Goal: Information Seeking & Learning: Learn about a topic

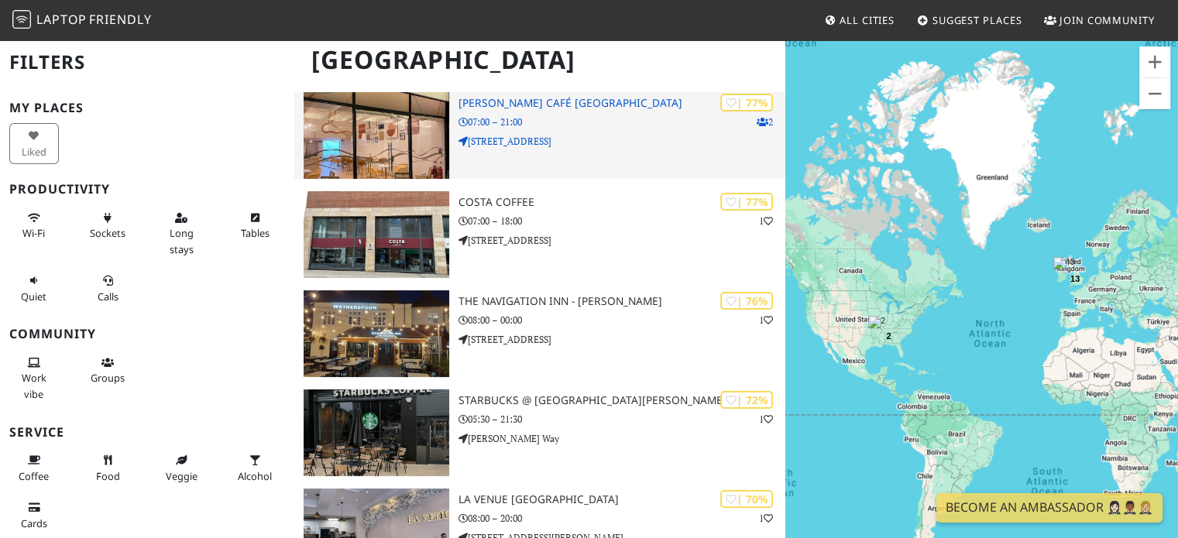
scroll to position [229, 0]
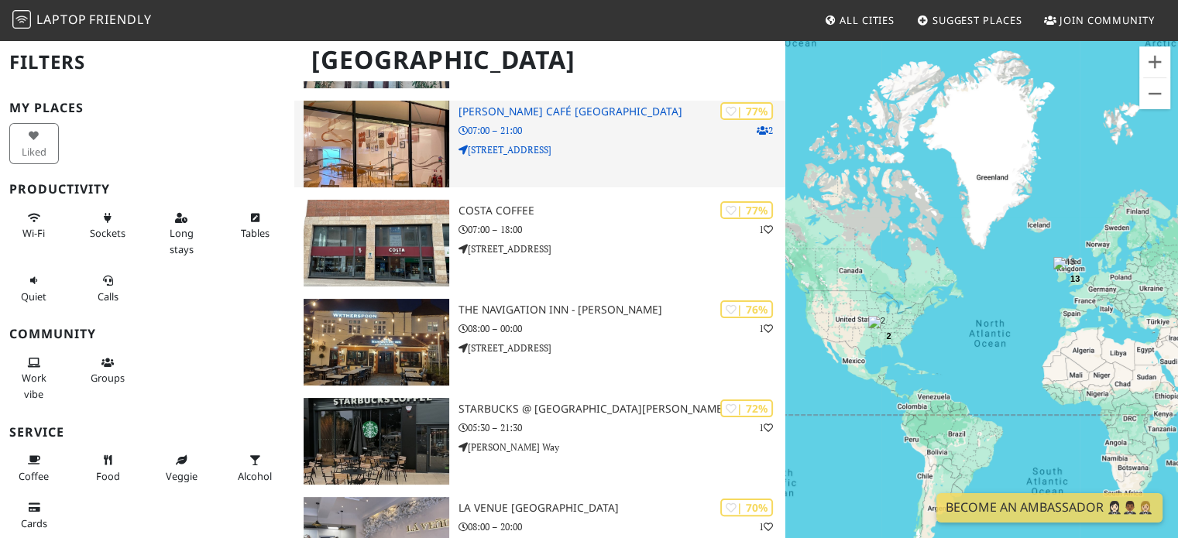
click at [660, 143] on p "65 Wharfside Street" at bounding box center [623, 150] width 328 height 15
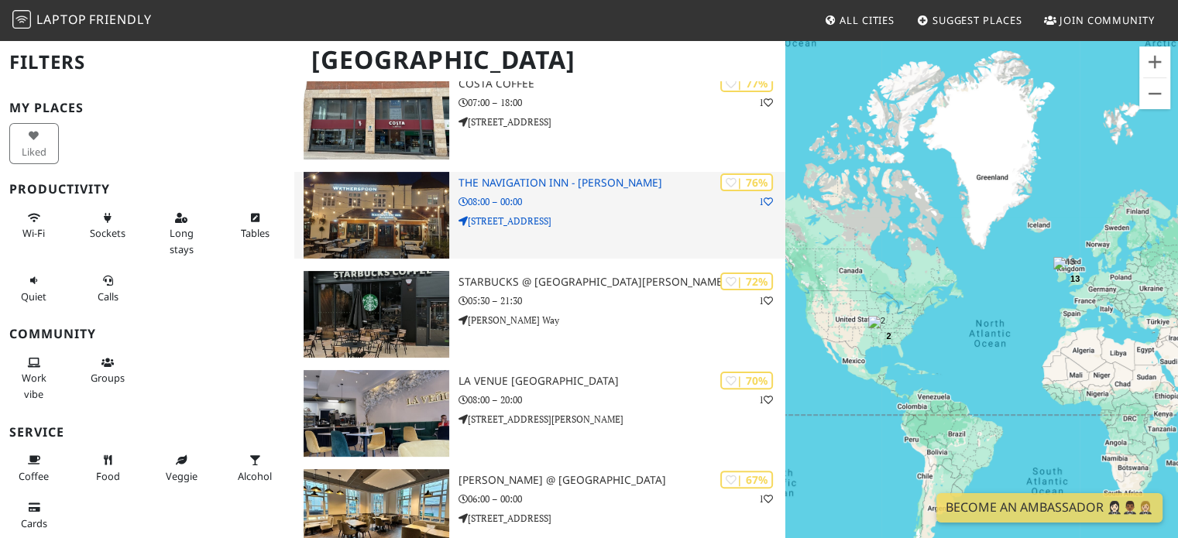
scroll to position [365, 0]
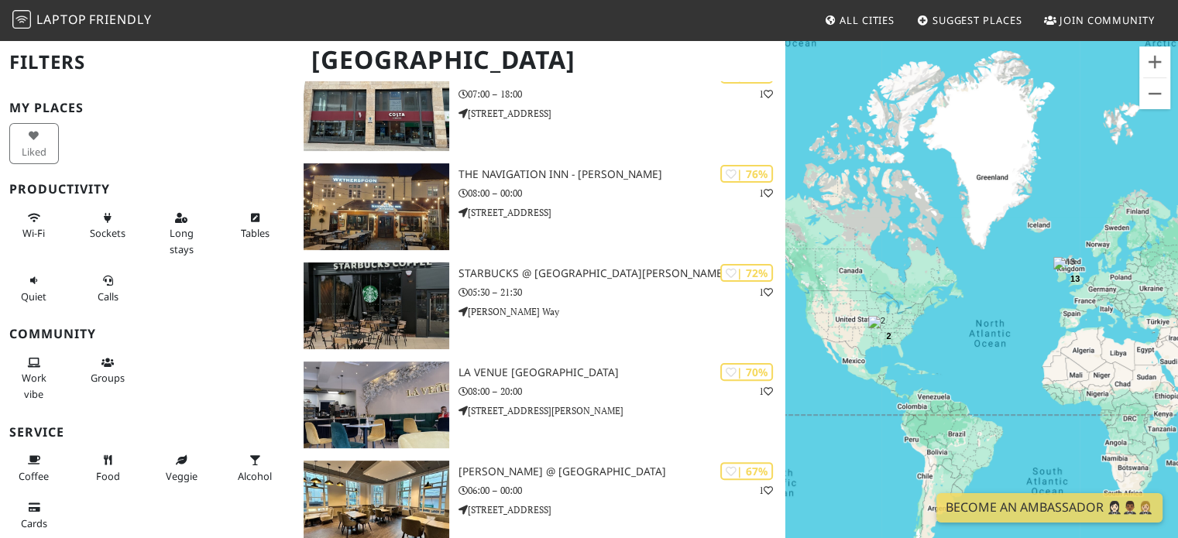
click at [279, 301] on div "Wi-Fi Sockets Long stays Tables Quiet Calls" at bounding box center [147, 257] width 294 height 110
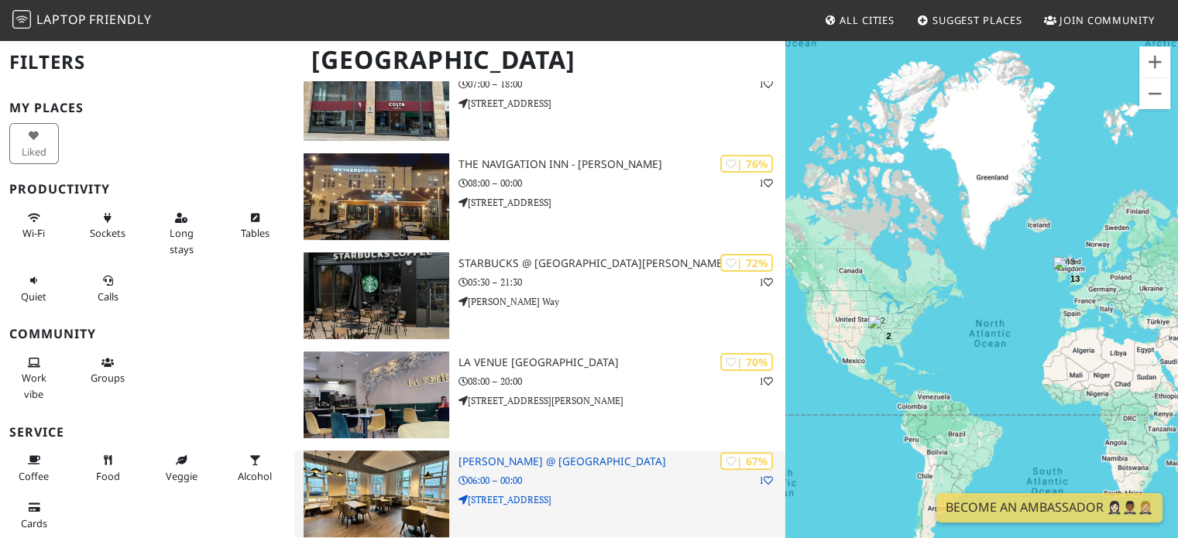
scroll to position [377, 0]
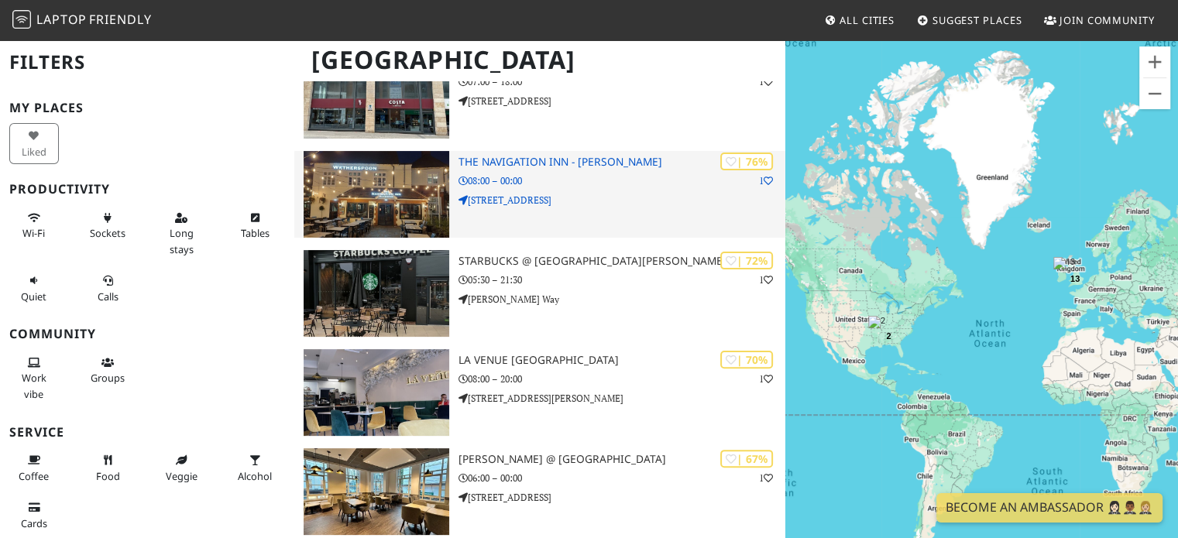
click at [649, 202] on p "[STREET_ADDRESS]" at bounding box center [623, 200] width 328 height 15
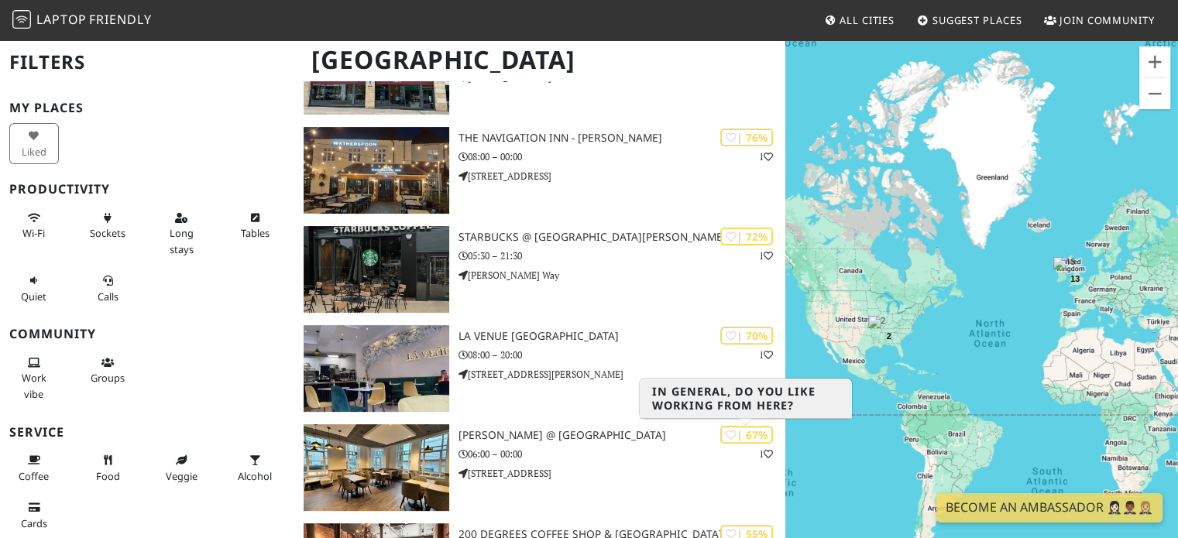
scroll to position [402, 0]
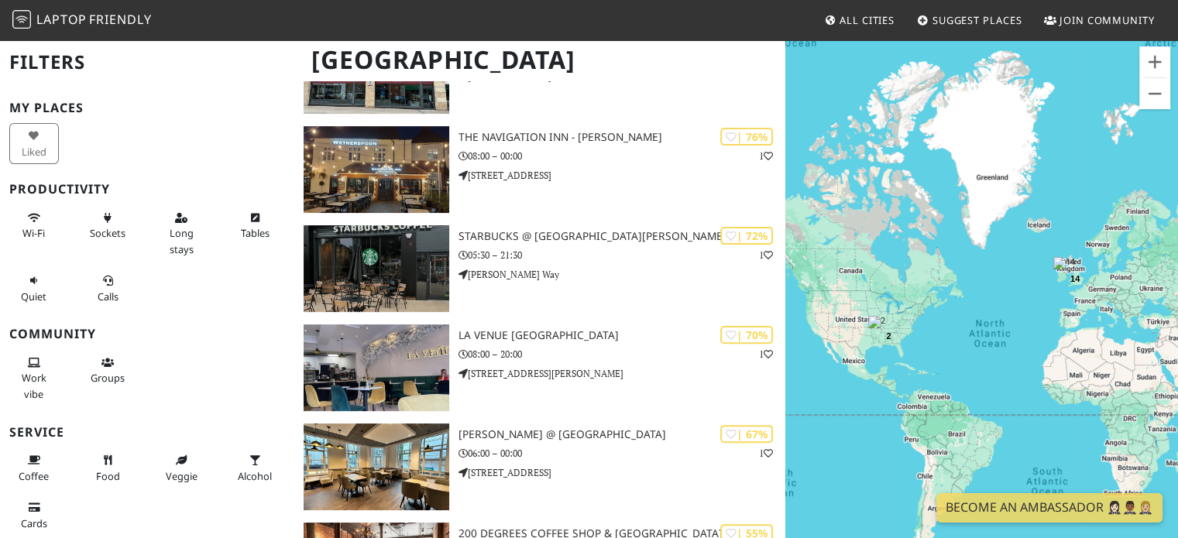
click at [126, 26] on span "Friendly" at bounding box center [120, 19] width 62 height 17
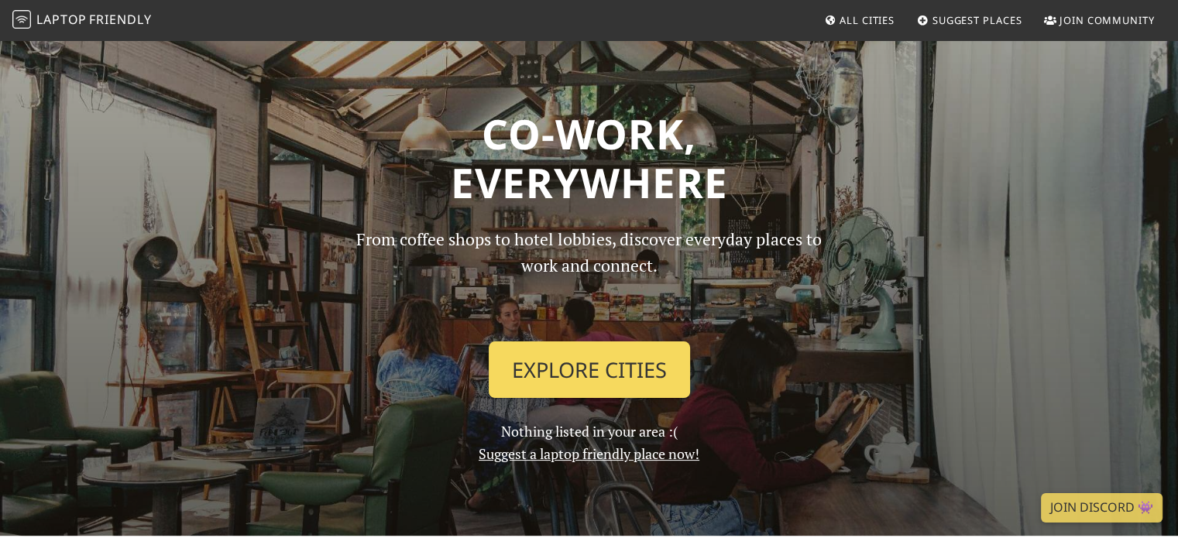
click at [614, 366] on link "Explore Cities" at bounding box center [589, 370] width 201 height 57
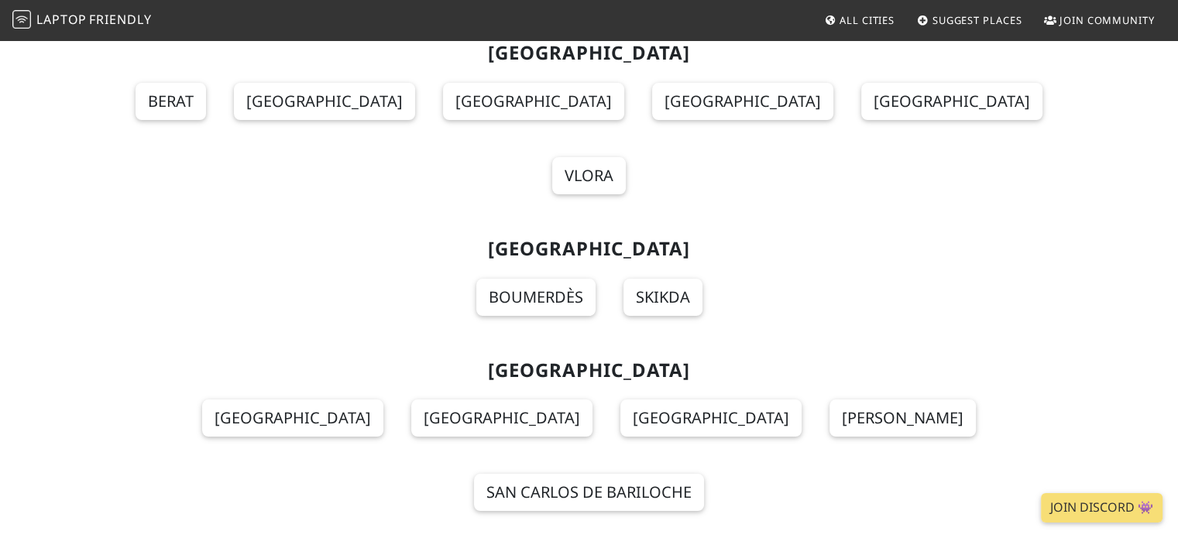
scroll to position [16366, 0]
